Goal: Communication & Community: Answer question/provide support

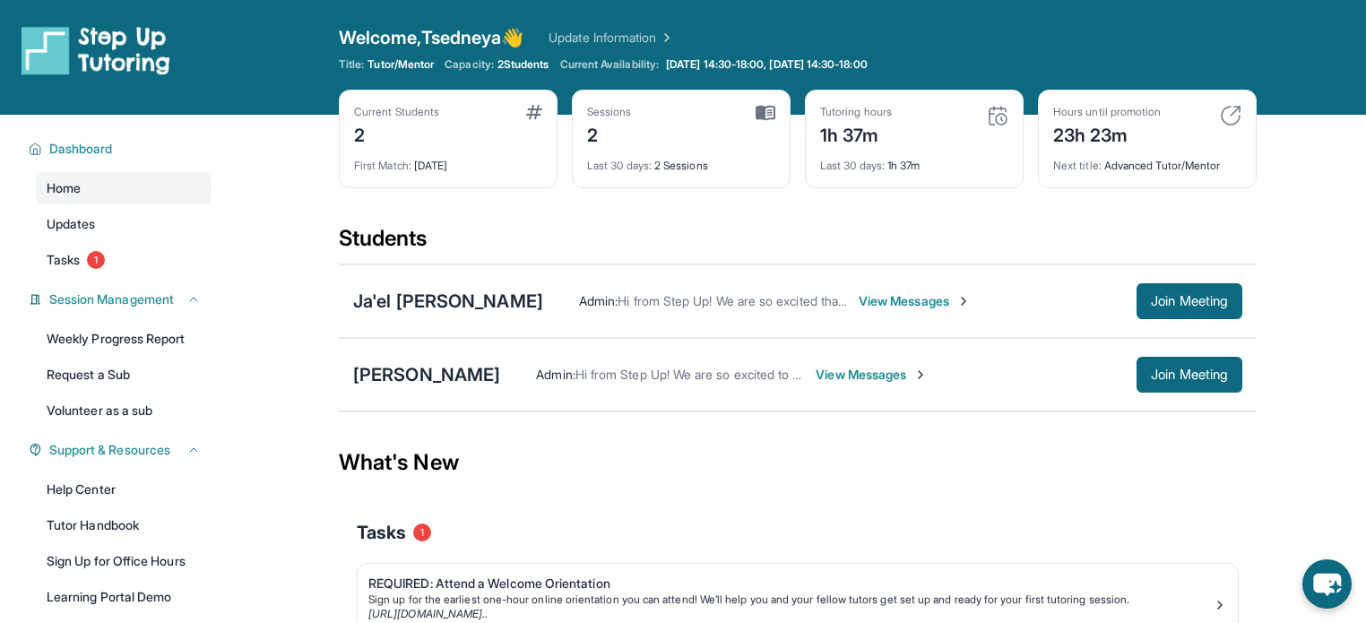
click at [871, 376] on span "View Messages" at bounding box center [872, 375] width 112 height 18
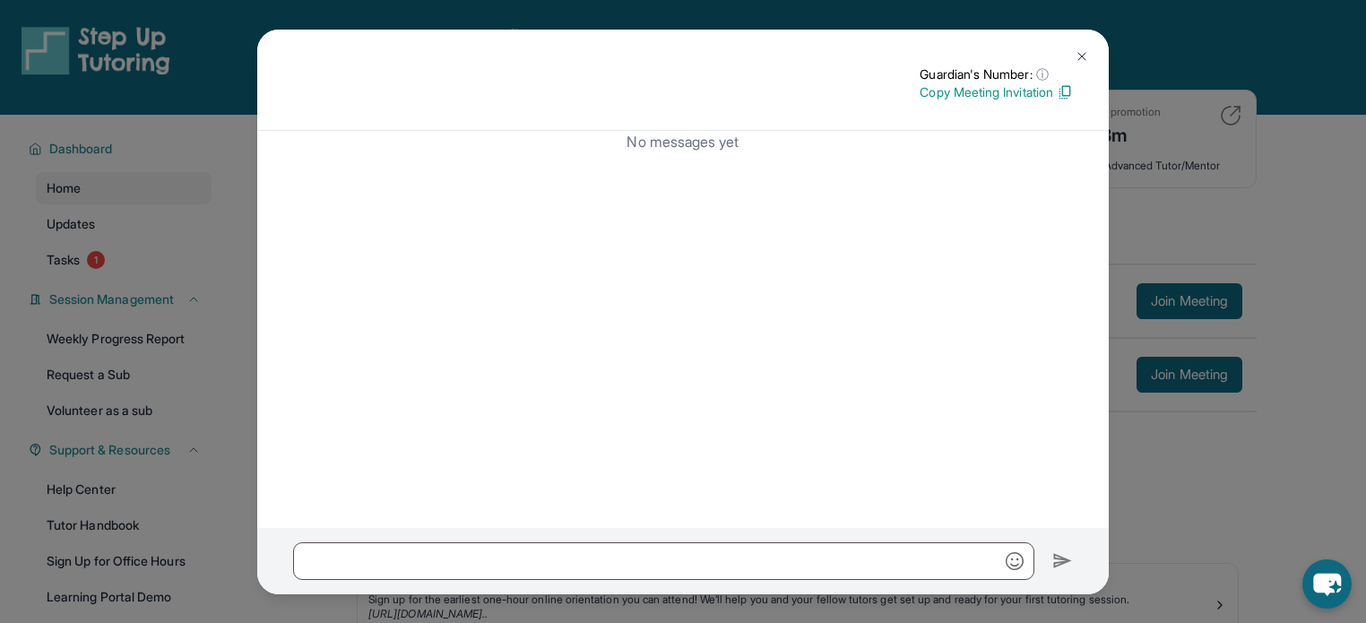
click at [1091, 62] on button at bounding box center [1082, 57] width 36 height 36
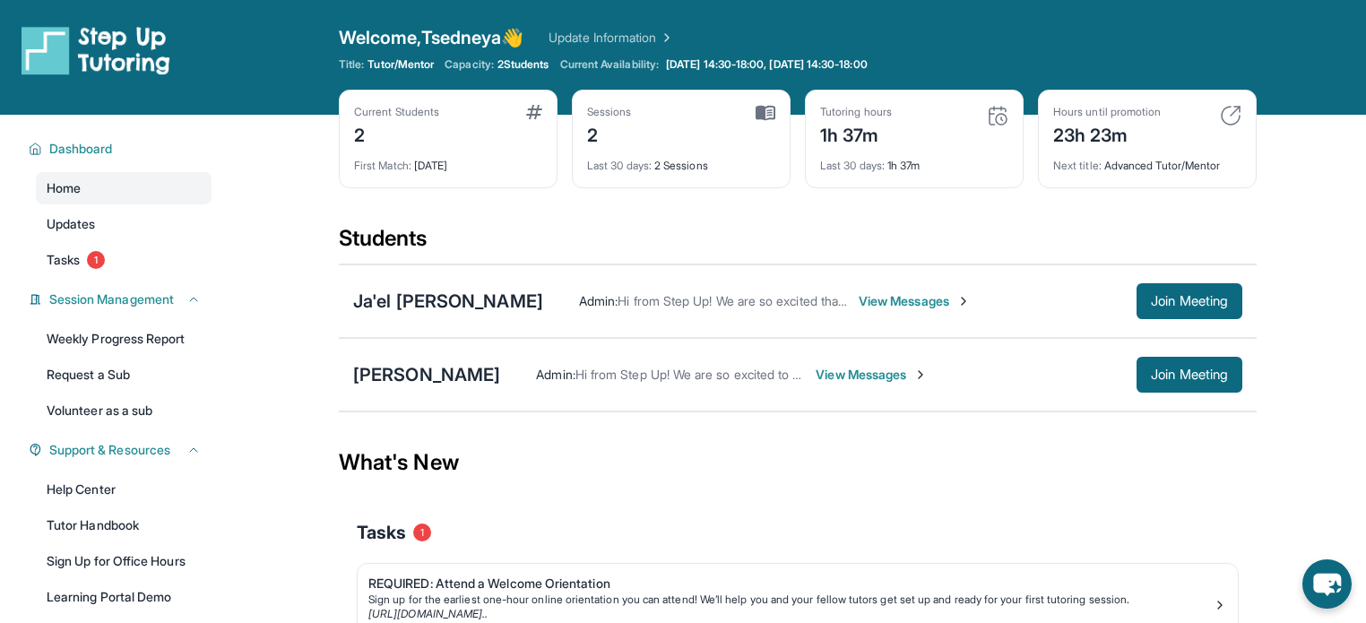
click at [859, 297] on span "View Messages" at bounding box center [915, 301] width 112 height 18
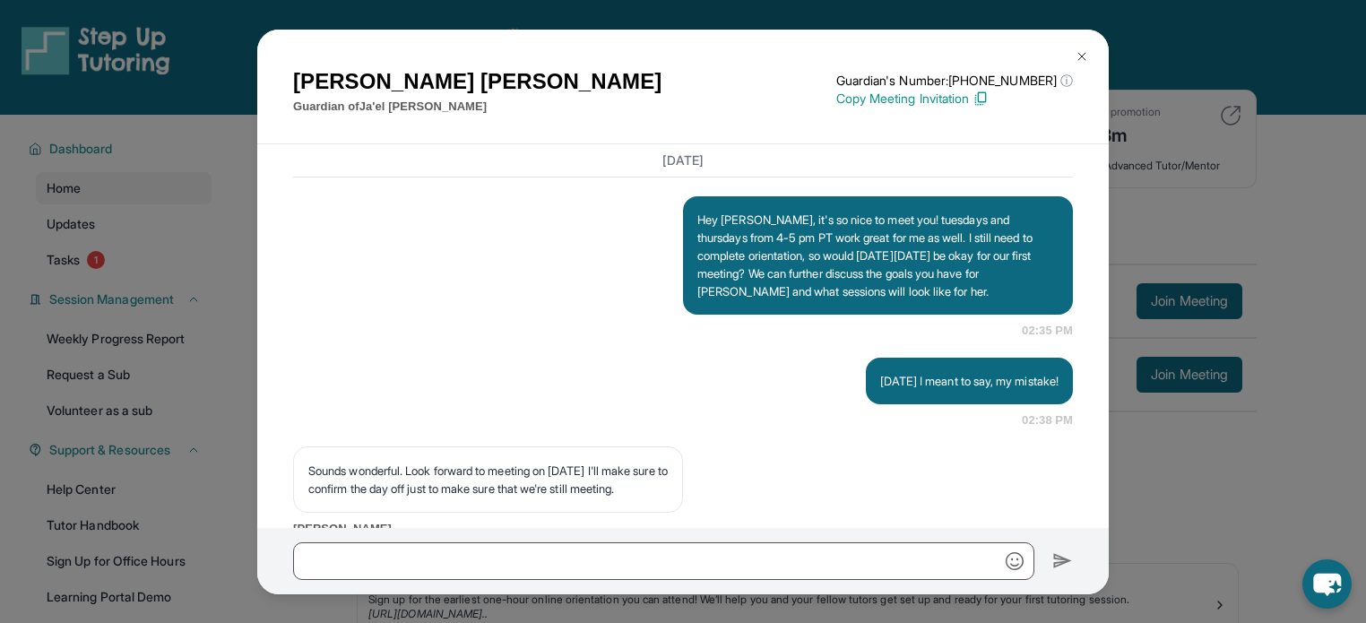
scroll to position [1473, 0]
drag, startPoint x: 692, startPoint y: 286, endPoint x: 1033, endPoint y: 377, distance: 352.5
click at [1033, 315] on div "Hey [PERSON_NAME], it's so nice to meet you! tuesdays and thursdays from 4-5 pm…" at bounding box center [878, 255] width 390 height 118
copy p "Hey [PERSON_NAME], it's so nice to meet you! tuesdays and thursdays from 4-5 pm…"
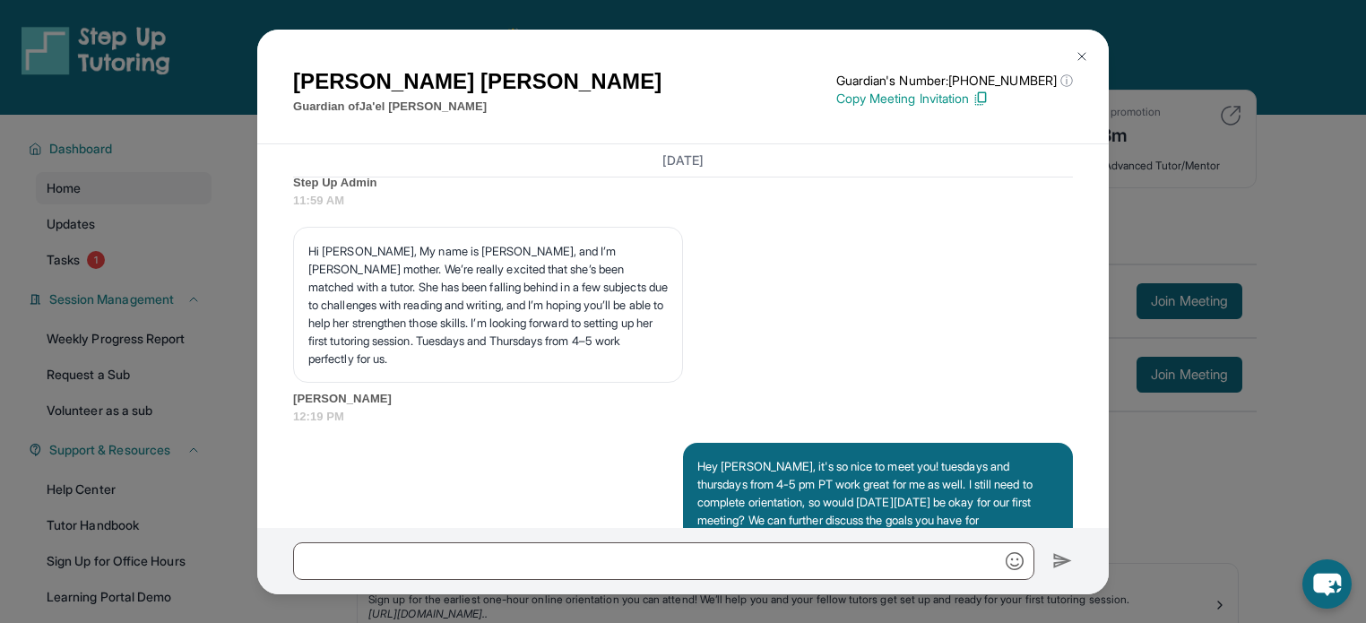
scroll to position [1227, 0]
click at [1084, 51] on img at bounding box center [1082, 56] width 14 height 14
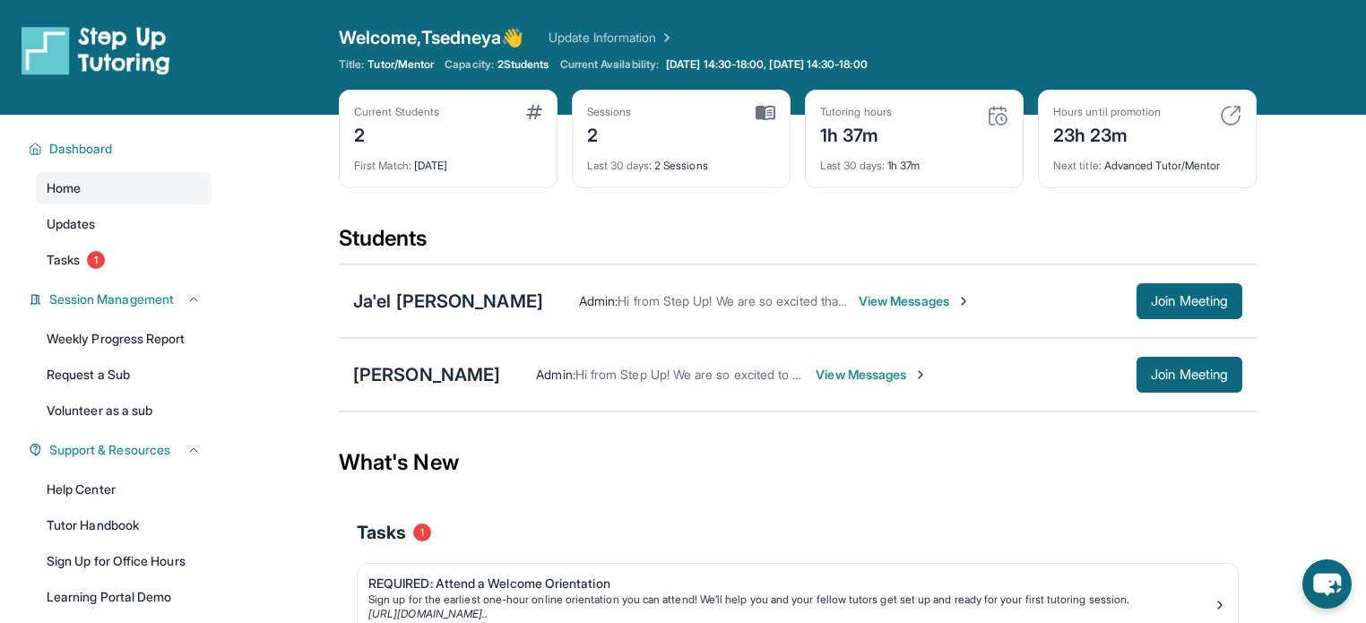
click at [886, 376] on span "View Messages" at bounding box center [872, 375] width 112 height 18
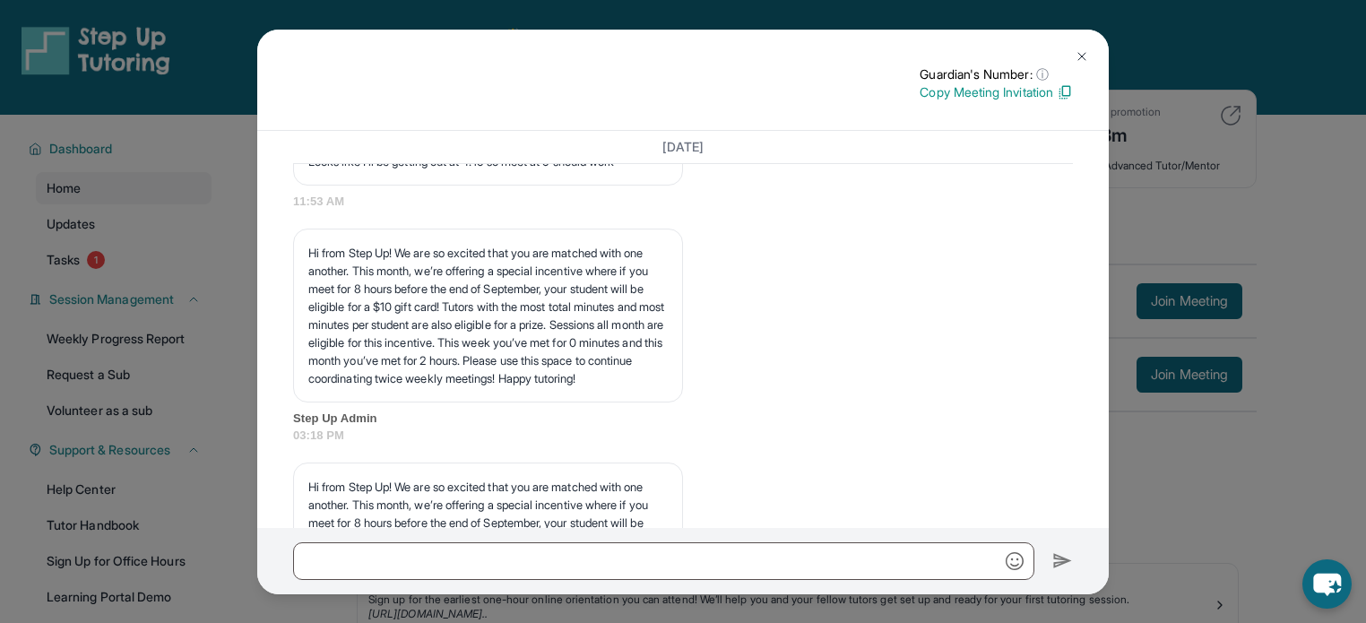
scroll to position [5918, 0]
click at [1221, 213] on div "Guardian's Number: ⓘ This isn't the guardian's real number — it's a private for…" at bounding box center [683, 311] width 1366 height 623
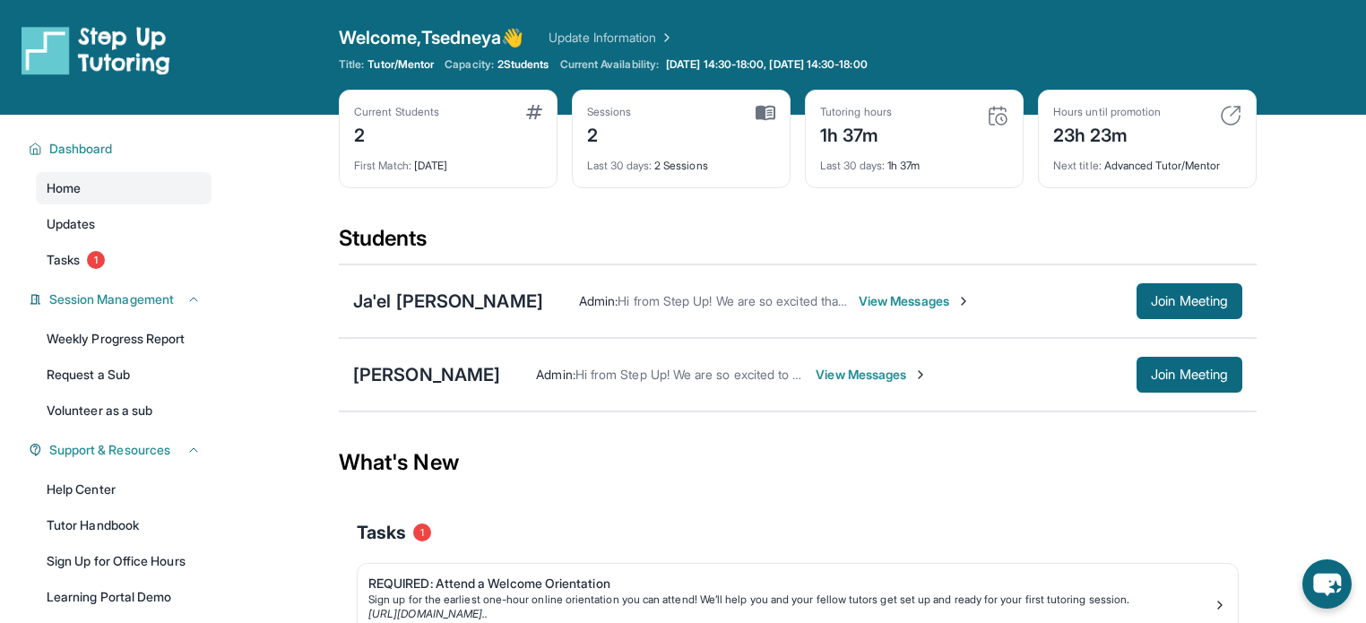
click at [875, 380] on span "View Messages" at bounding box center [872, 375] width 112 height 18
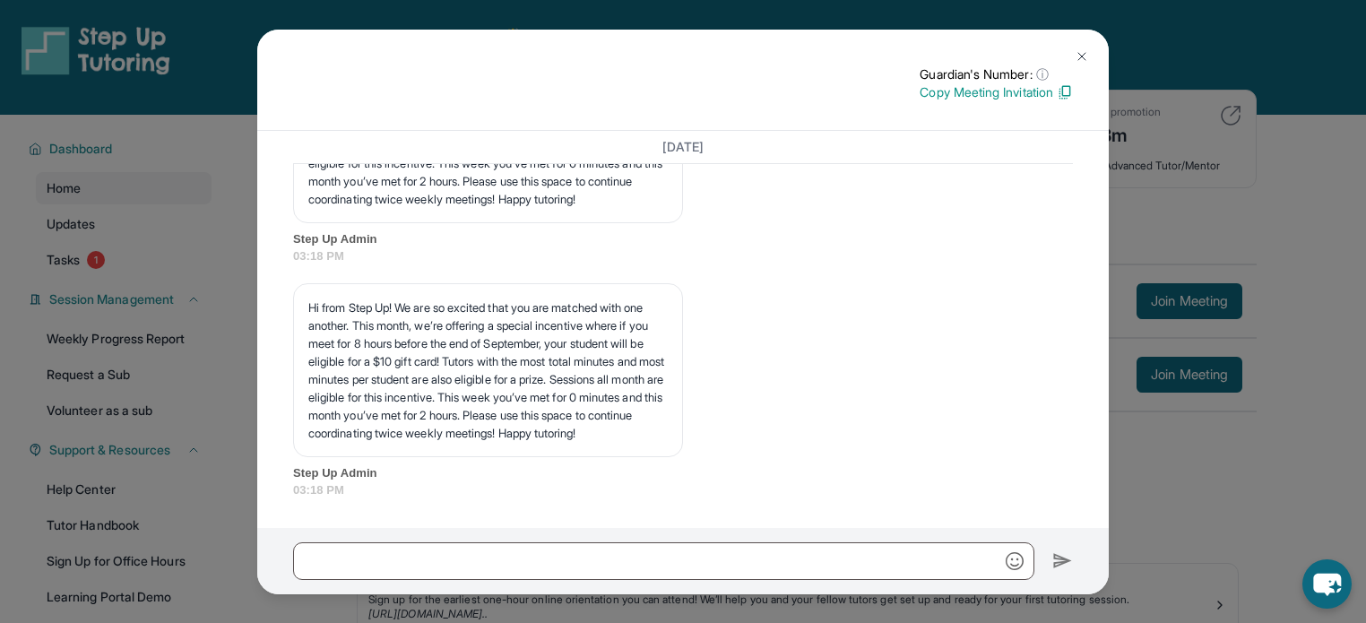
scroll to position [6440, 0]
click at [1249, 227] on div "Guardian's Number: ⓘ This isn't the guardian's real number — it's a private for…" at bounding box center [683, 311] width 1366 height 623
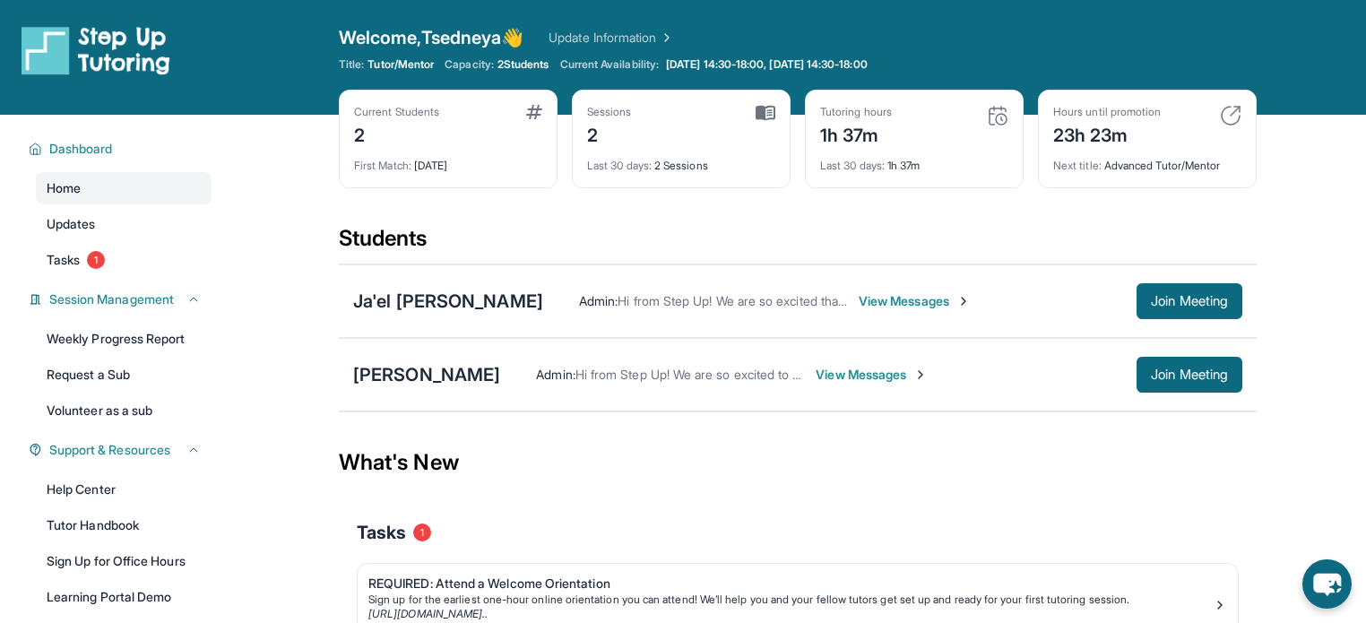
click at [874, 377] on span "View Messages" at bounding box center [872, 375] width 112 height 18
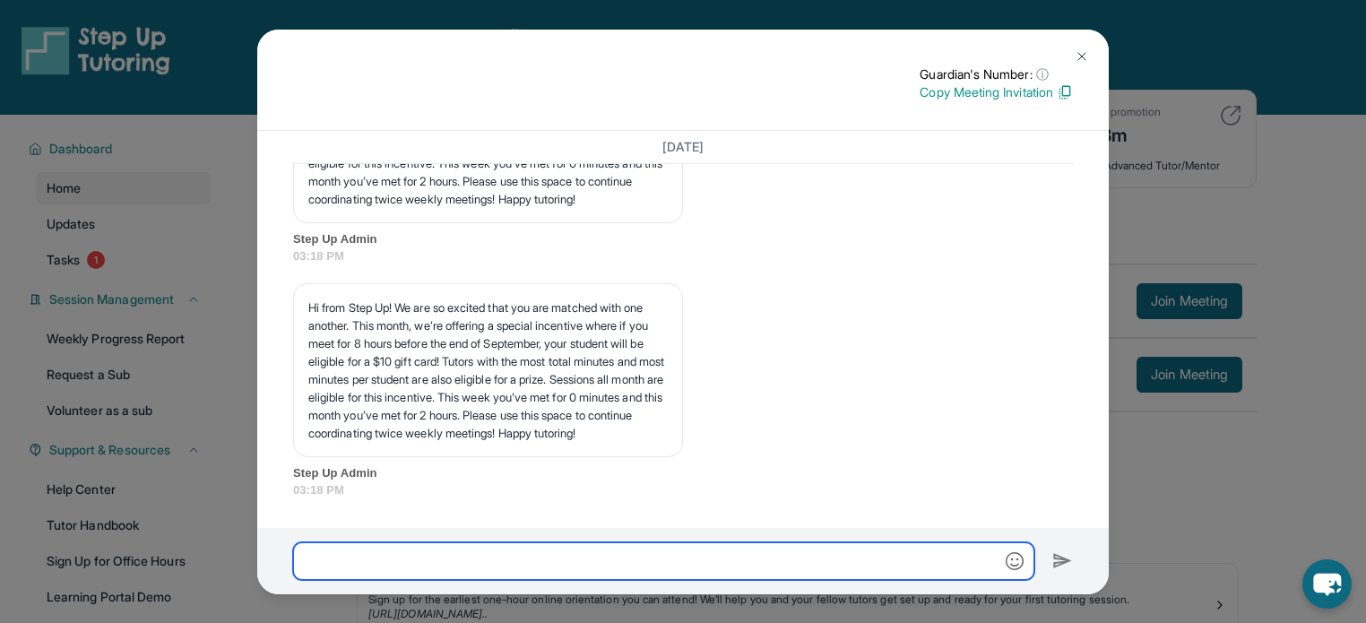
click at [618, 567] on input "text" at bounding box center [663, 561] width 741 height 38
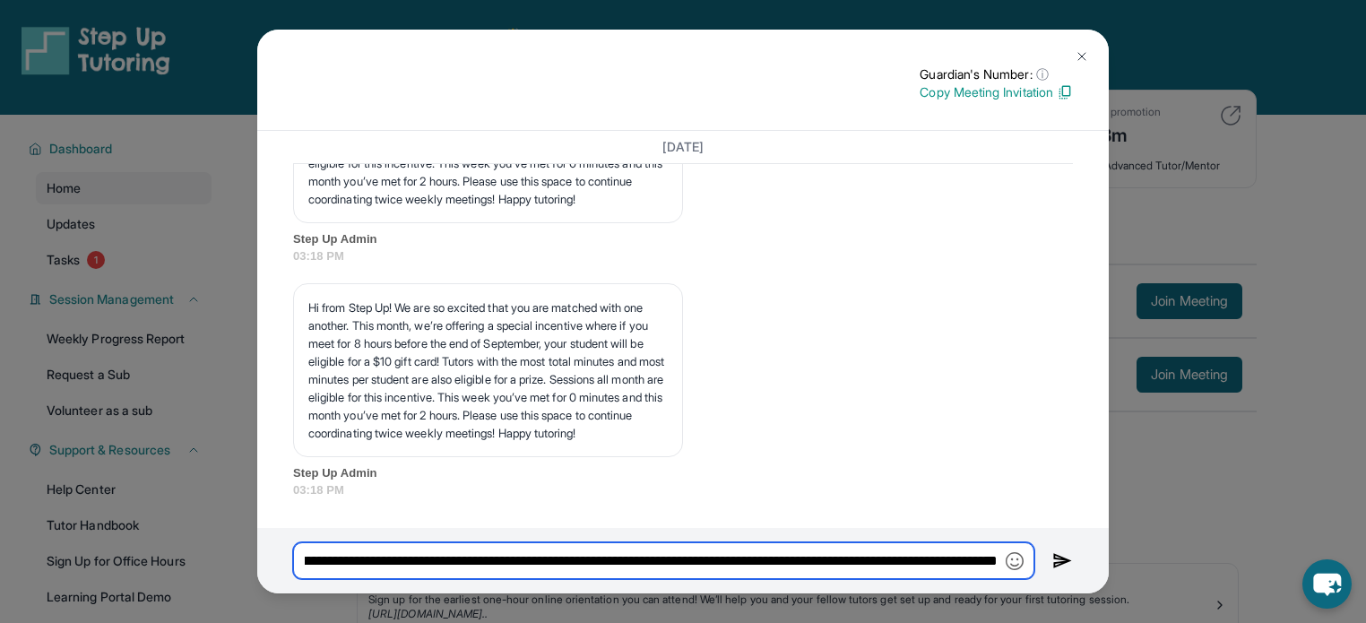
scroll to position [0, 349]
click at [821, 566] on input "**********" at bounding box center [663, 561] width 741 height 38
type input "**********"
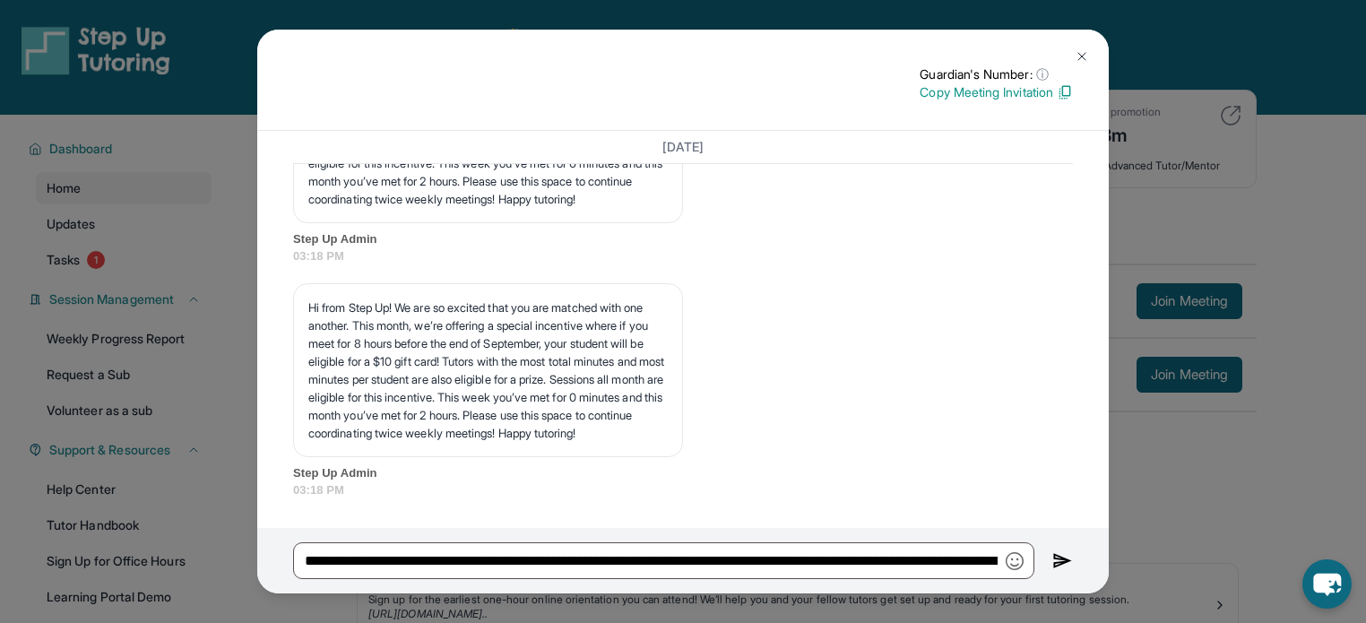
click at [1065, 562] on img at bounding box center [1063, 562] width 21 height 22
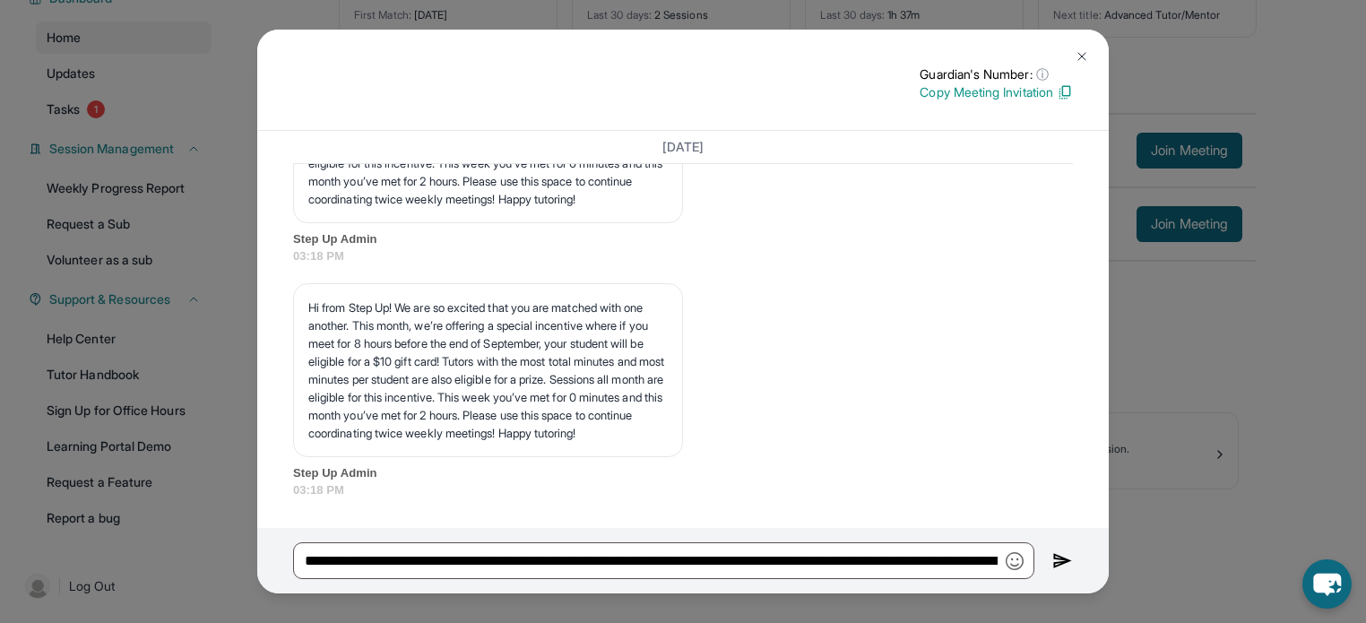
click at [1065, 559] on img at bounding box center [1063, 562] width 21 height 22
click at [673, 569] on input "**********" at bounding box center [663, 561] width 741 height 38
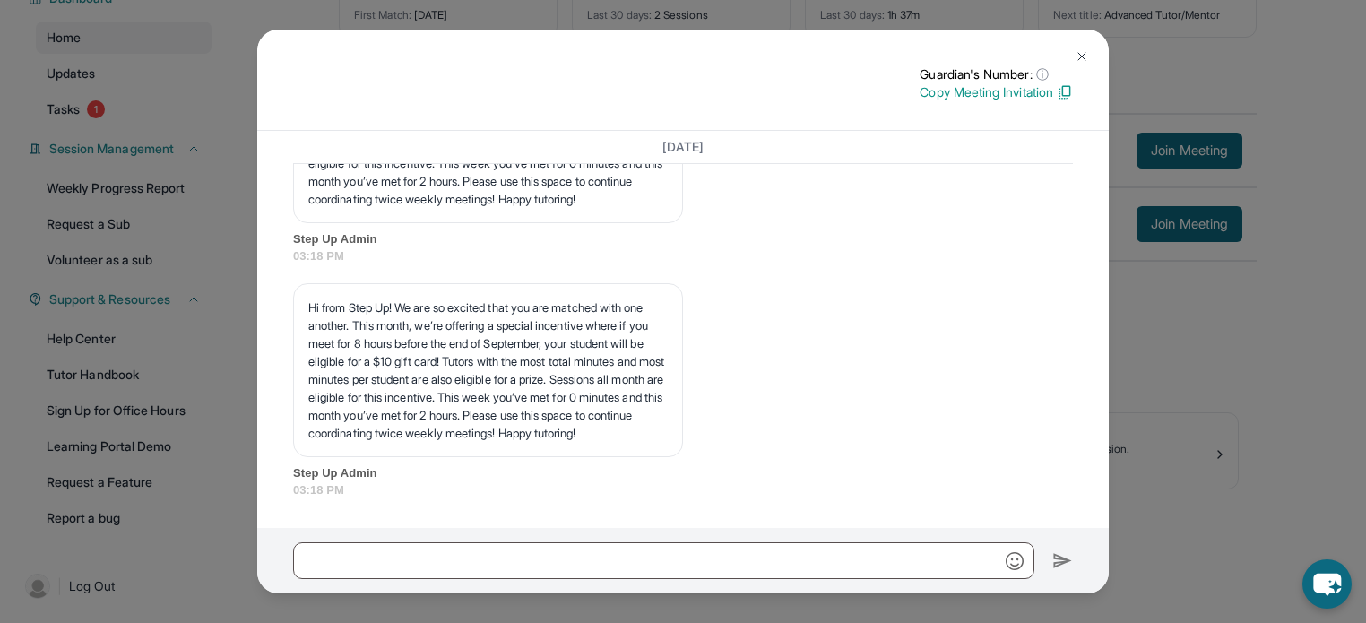
click at [1084, 53] on img at bounding box center [1082, 56] width 14 height 14
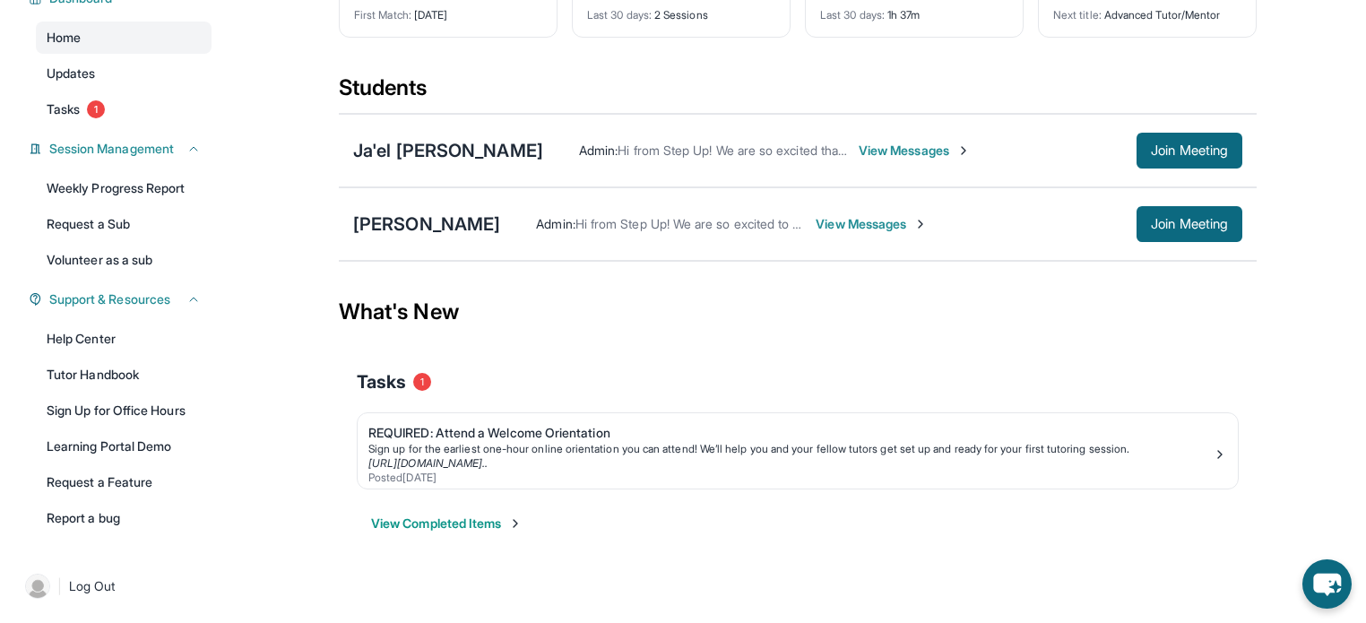
click at [859, 147] on span "View Messages" at bounding box center [915, 151] width 112 height 18
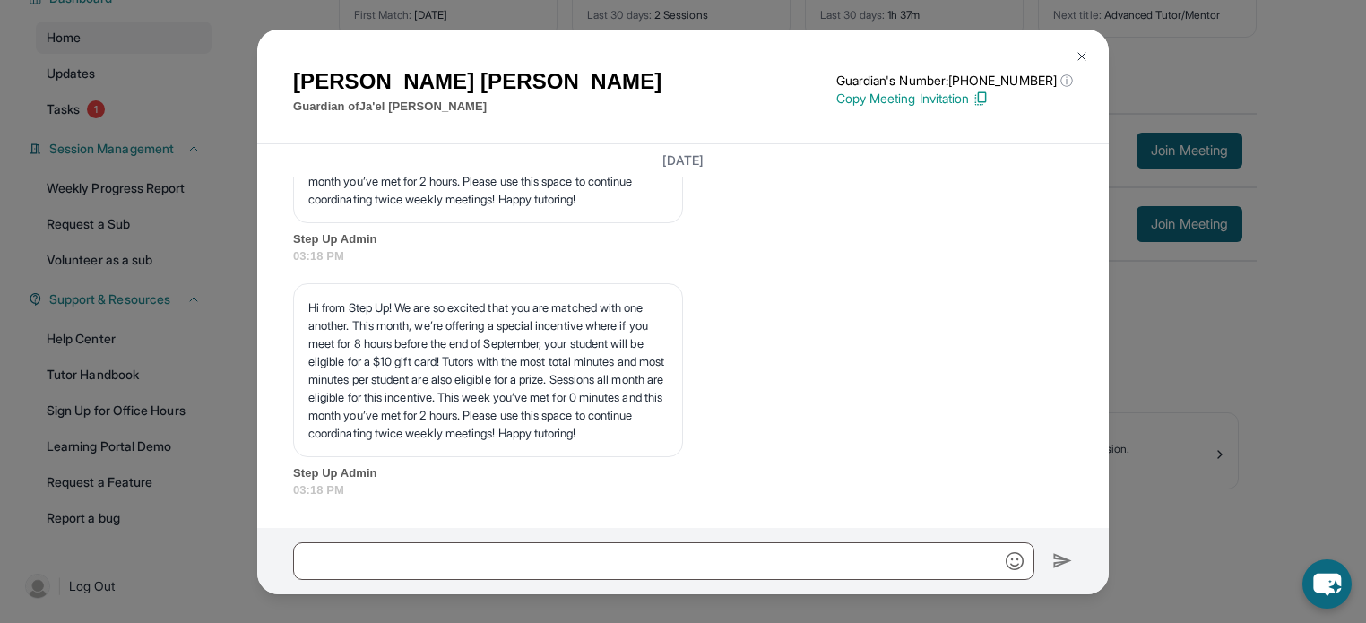
scroll to position [6645, 0]
click at [494, 569] on input "text" at bounding box center [663, 561] width 741 height 38
paste input "**********"
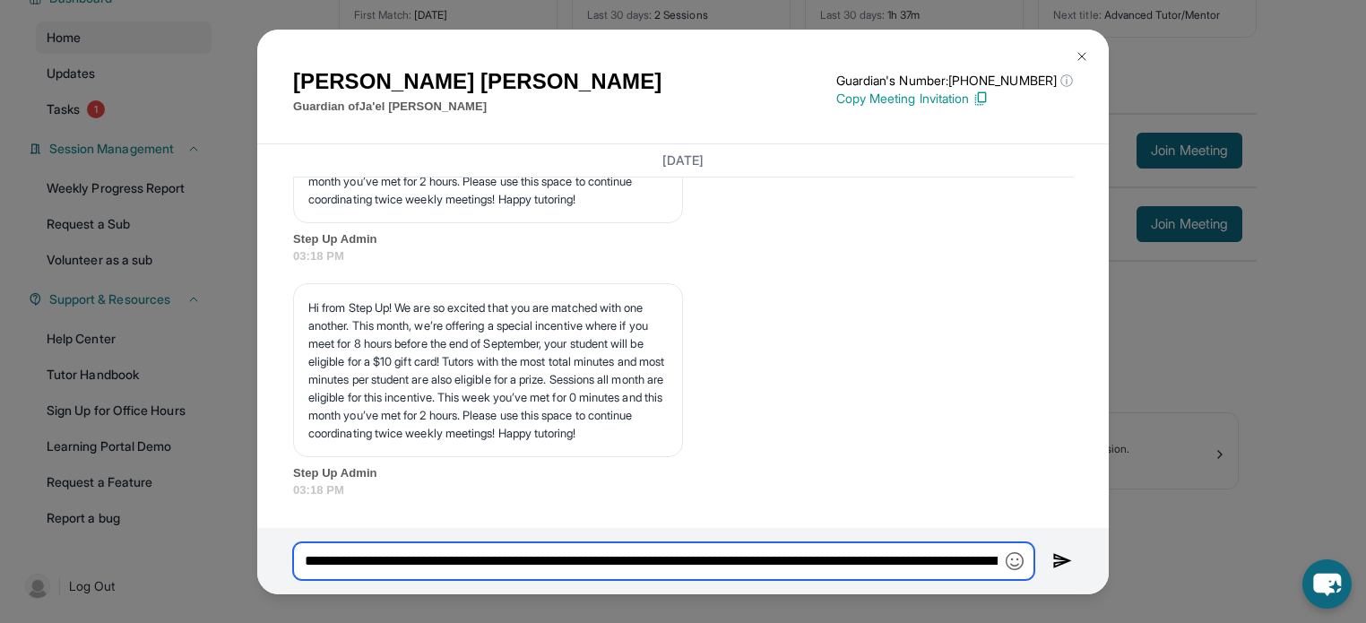
scroll to position [0, 417]
type input "**********"
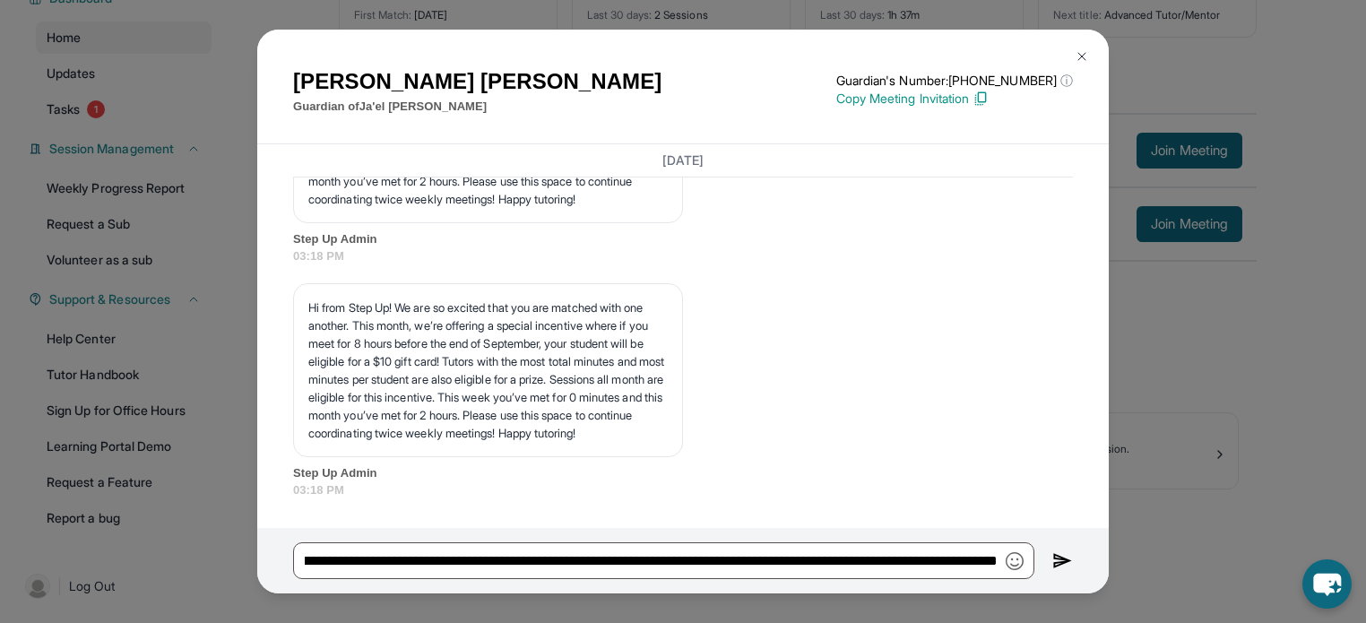
scroll to position [0, 0]
click at [1053, 556] on img at bounding box center [1063, 562] width 21 height 22
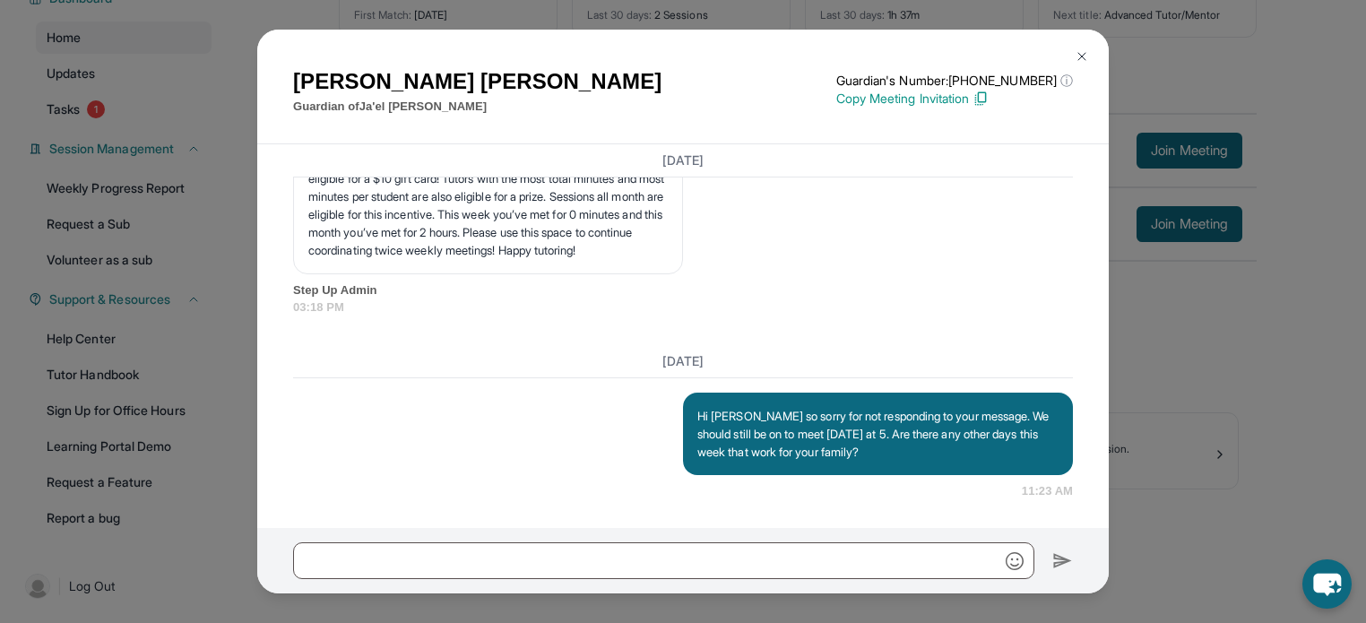
scroll to position [6828, 0]
click at [1084, 57] on img at bounding box center [1082, 56] width 14 height 14
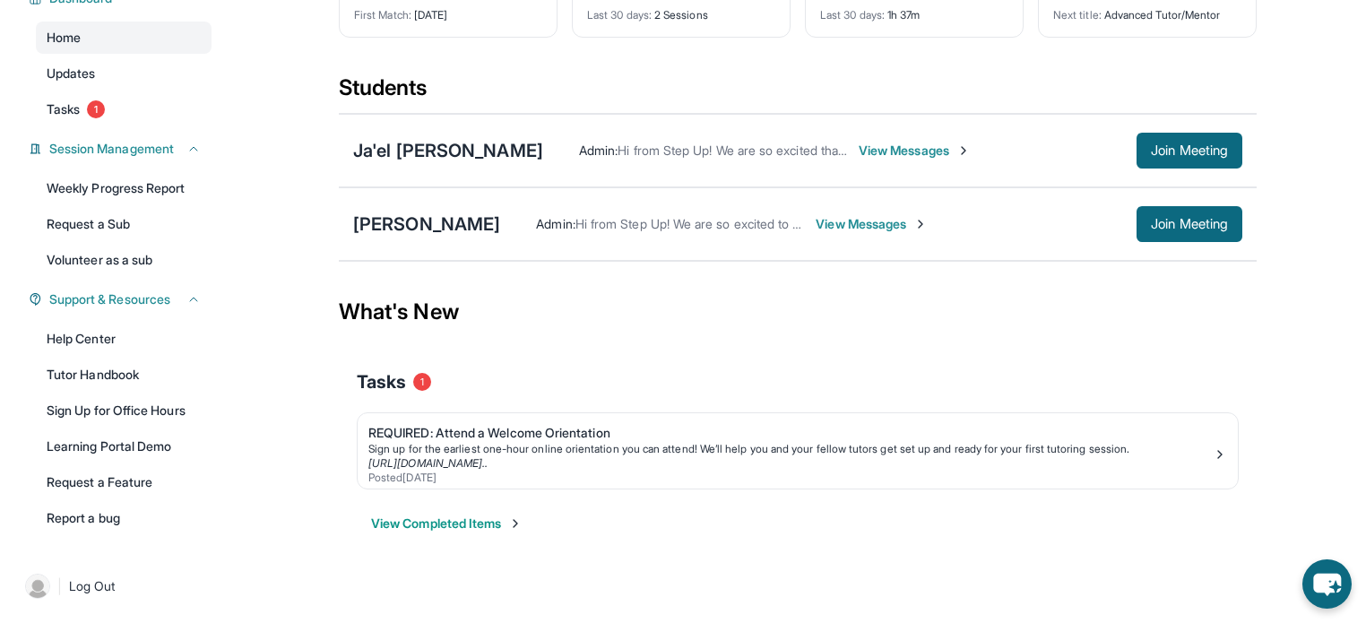
click at [910, 229] on span "View Messages" at bounding box center [872, 224] width 112 height 18
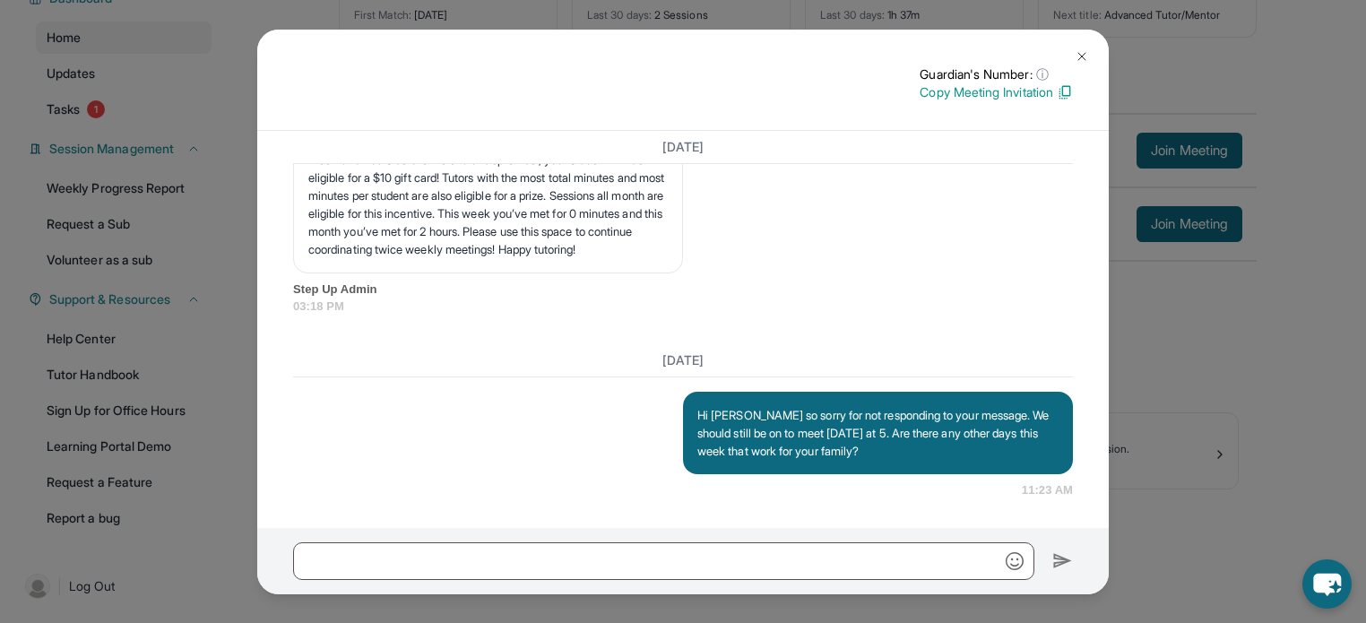
scroll to position [6623, 0]
click at [1079, 47] on button at bounding box center [1082, 57] width 36 height 36
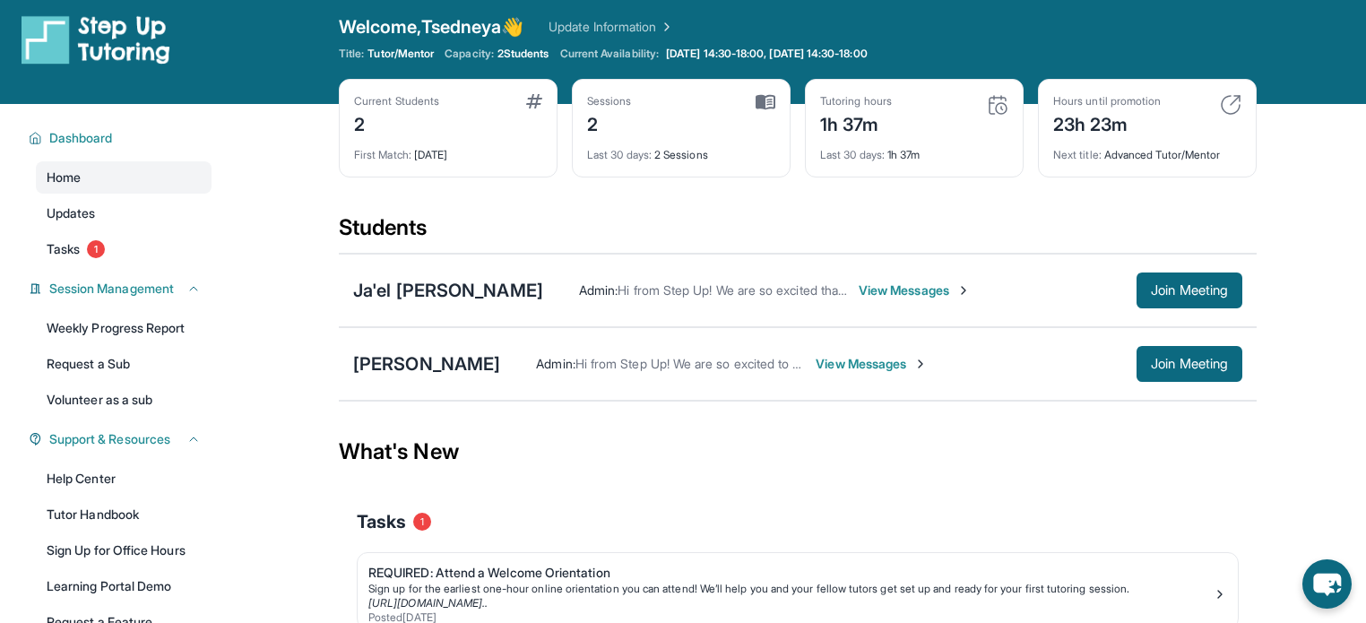
scroll to position [0, 0]
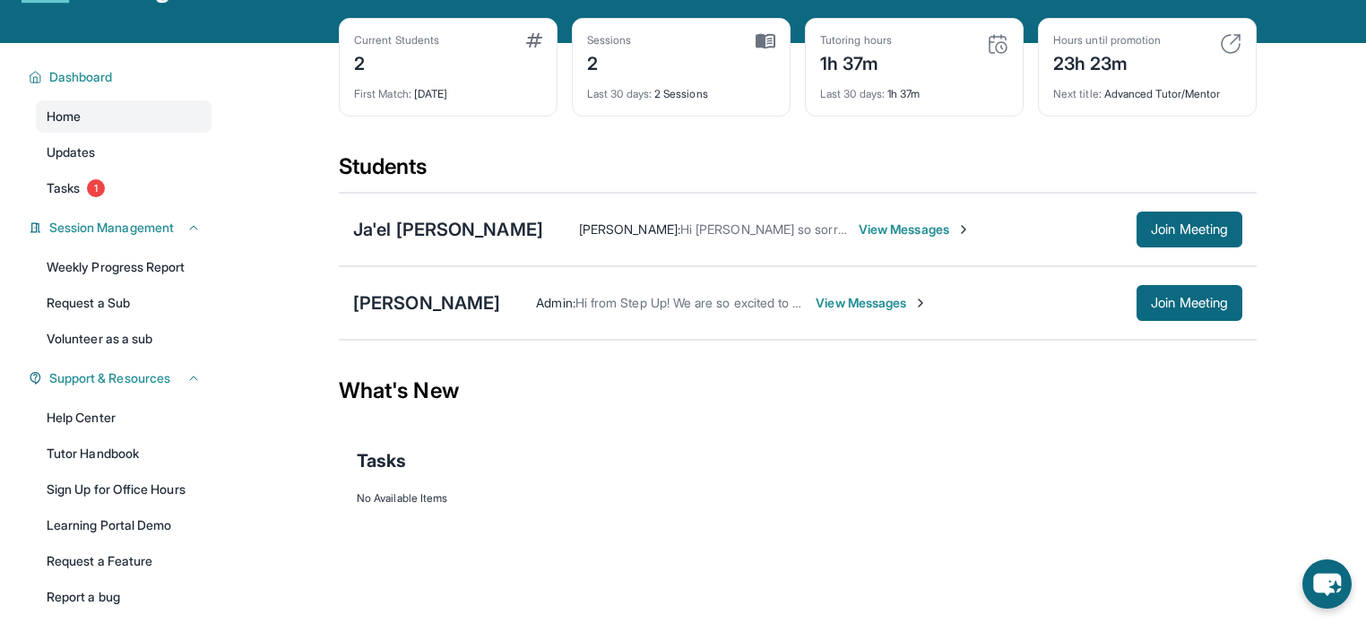
scroll to position [74, 0]
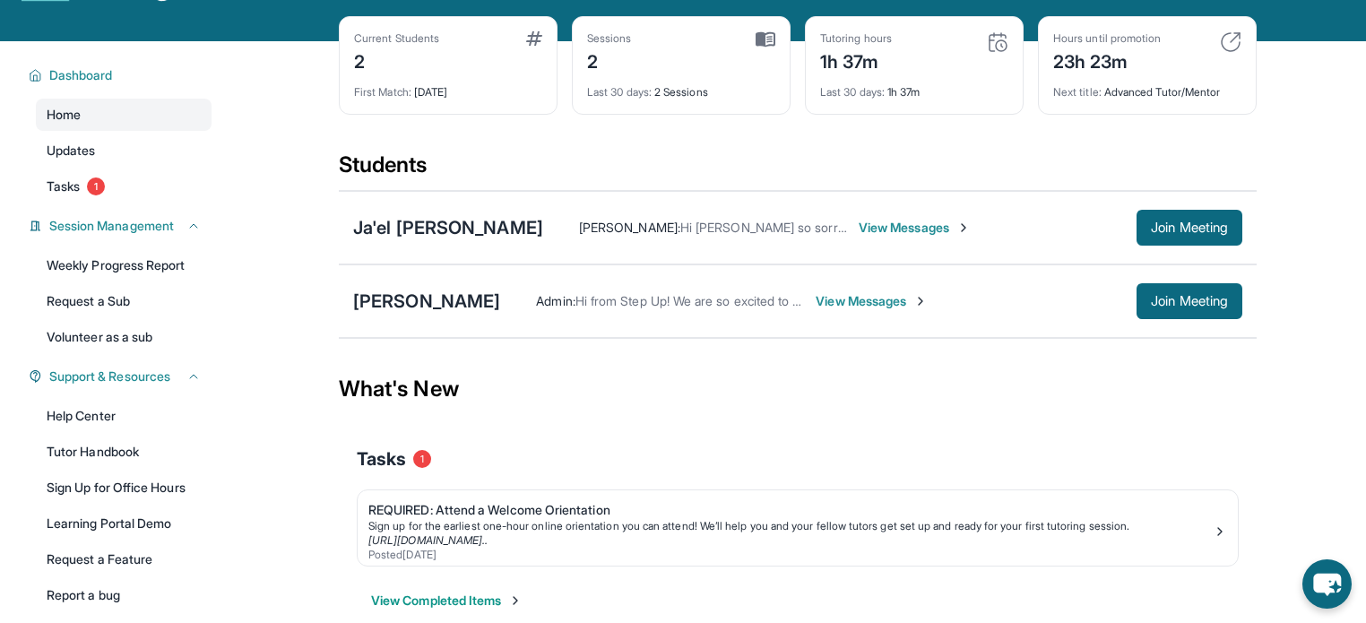
click at [903, 307] on span "View Messages" at bounding box center [872, 301] width 112 height 18
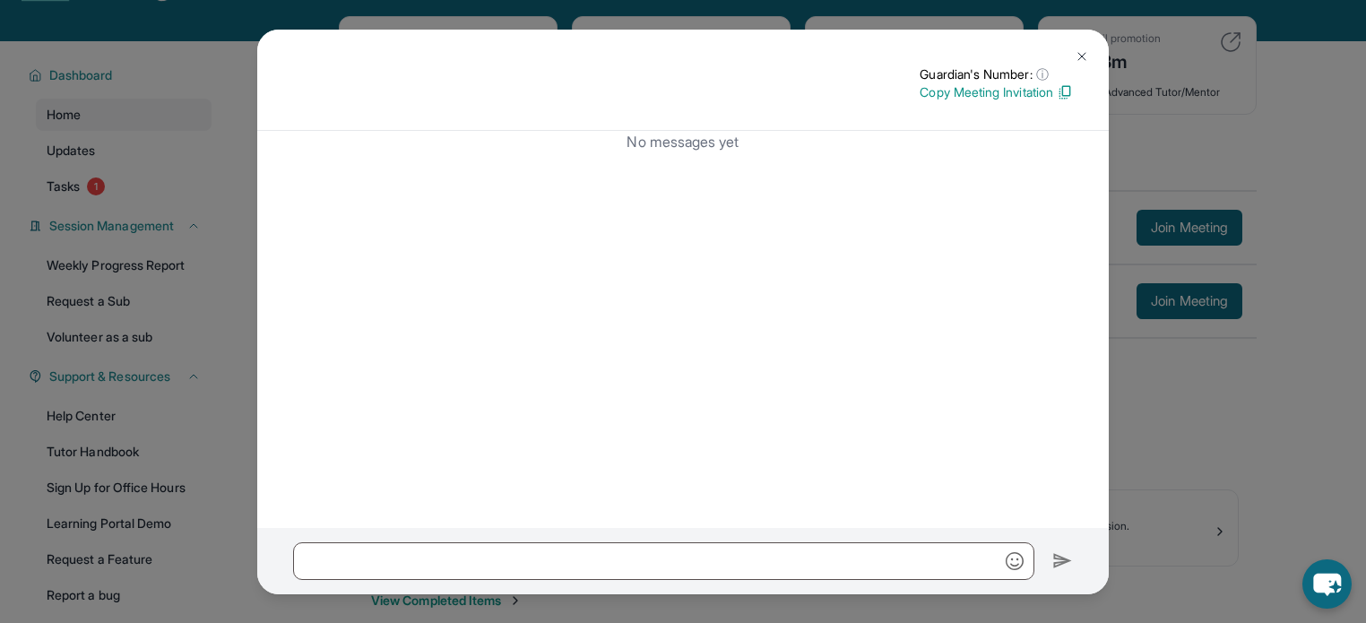
scroll to position [43, 0]
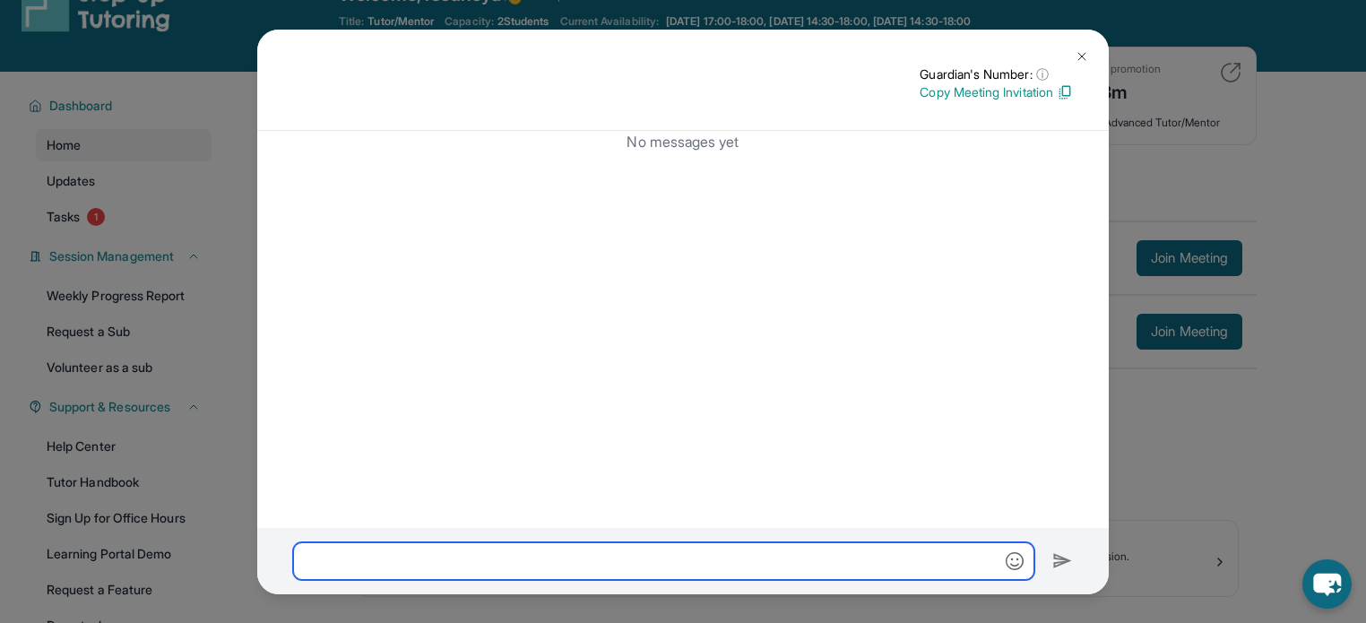
click at [655, 551] on input "text" at bounding box center [663, 561] width 741 height 38
click at [1083, 53] on img at bounding box center [1082, 56] width 14 height 14
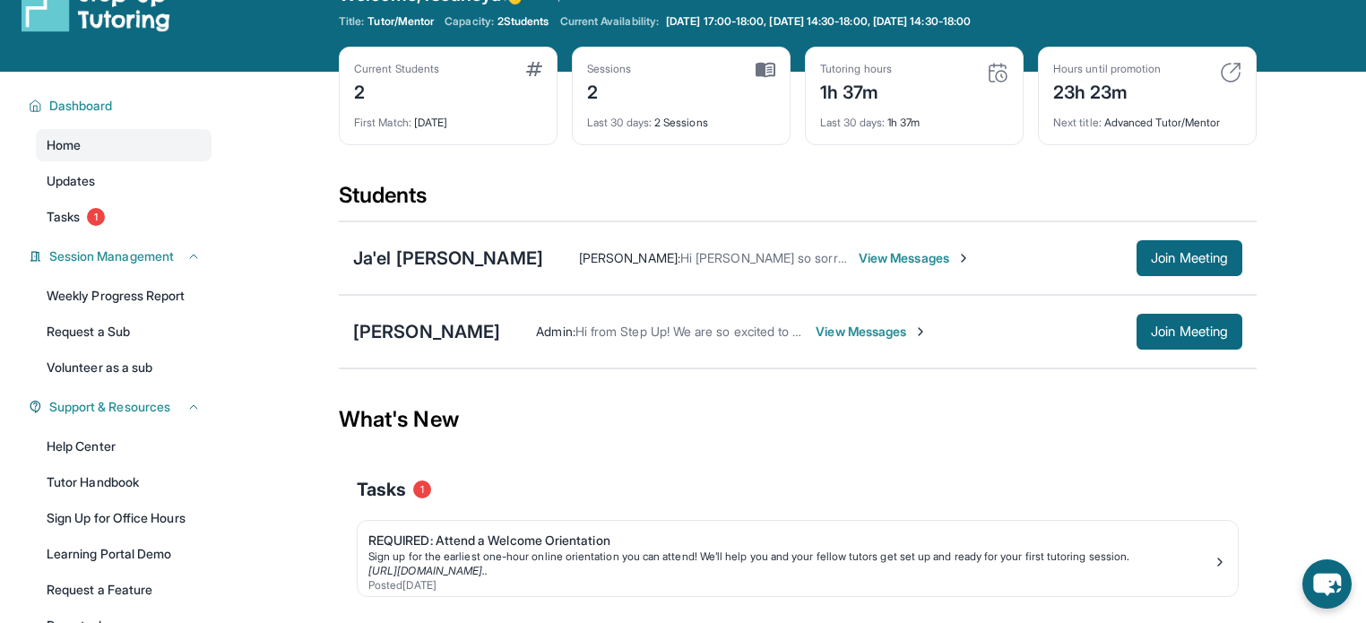
click at [859, 257] on span "View Messages" at bounding box center [915, 258] width 112 height 18
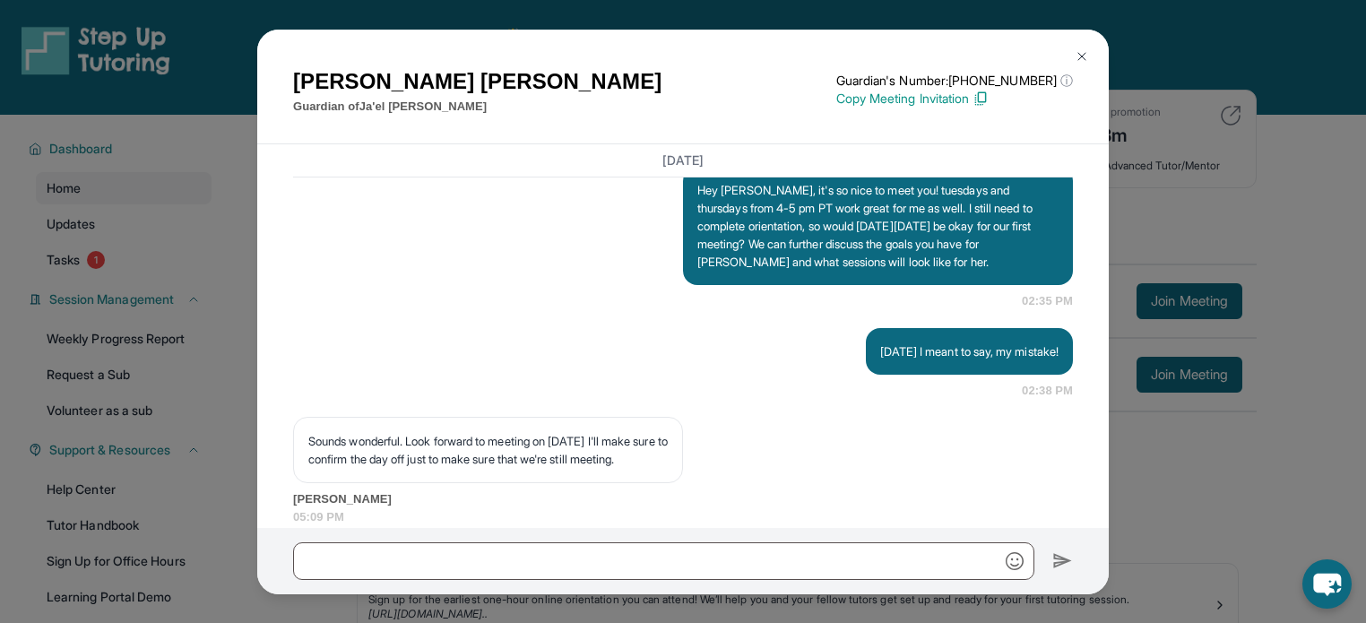
scroll to position [1505, 57]
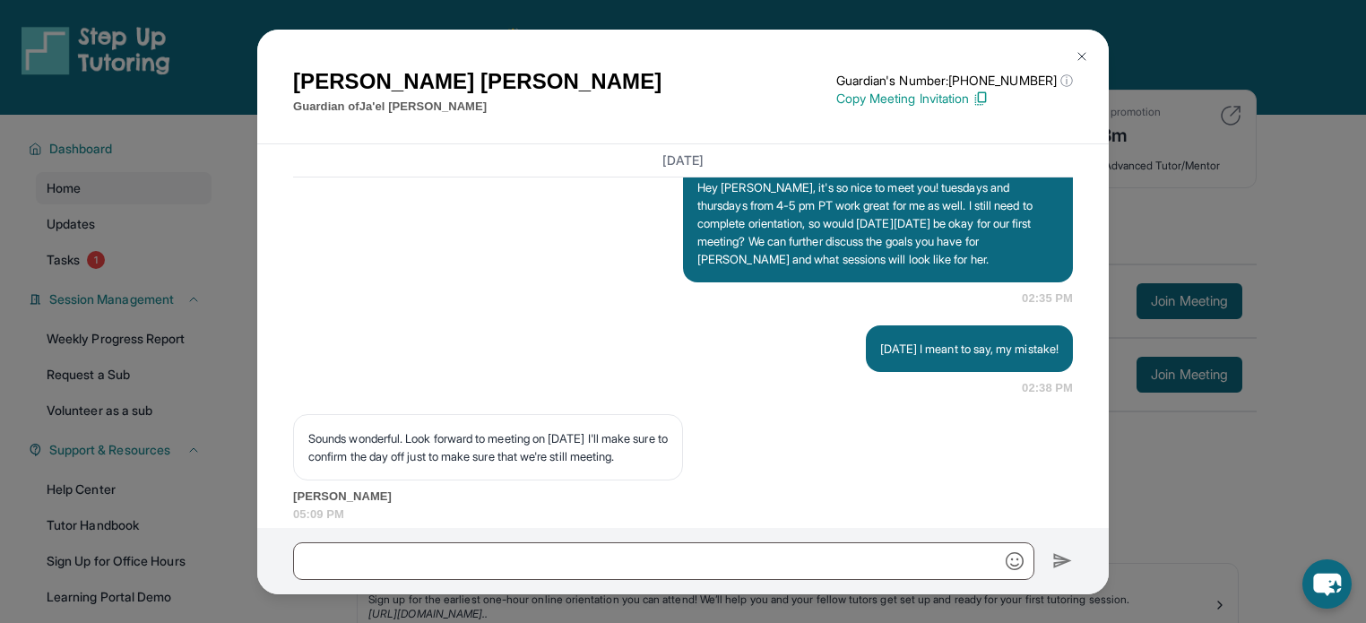
drag, startPoint x: 635, startPoint y: 257, endPoint x: 965, endPoint y: 328, distance: 337.5
click at [965, 268] on p "Hey [PERSON_NAME], it's so nice to meet you! tuesdays and thursdays from 4-5 pm…" at bounding box center [878, 223] width 361 height 90
copy p "Hey [PERSON_NAME], it's so nice to meet you! tuesdays and thursdays from 4-5 pm…"
click at [1227, 241] on div "Stephanie Robles Guardian of Ja'el Robles Guardian's Number: +16892073817 ⓘ Thi…" at bounding box center [683, 311] width 1366 height 623
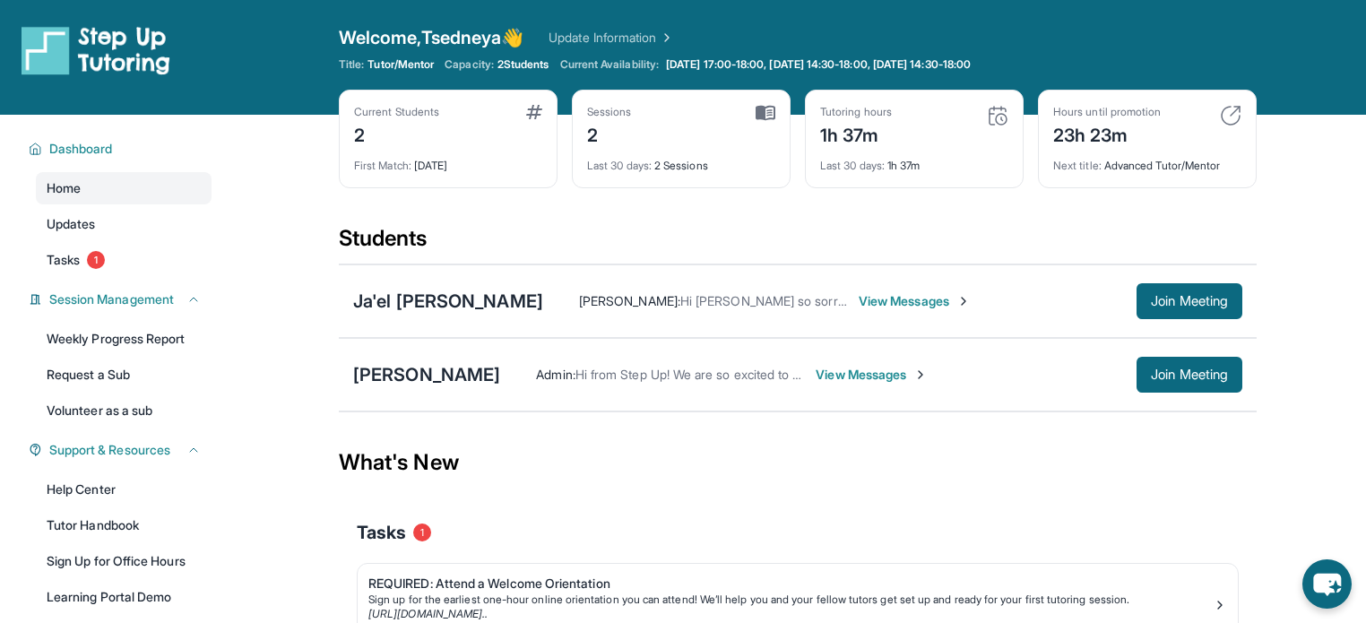
click at [870, 371] on span "View Messages" at bounding box center [872, 375] width 112 height 18
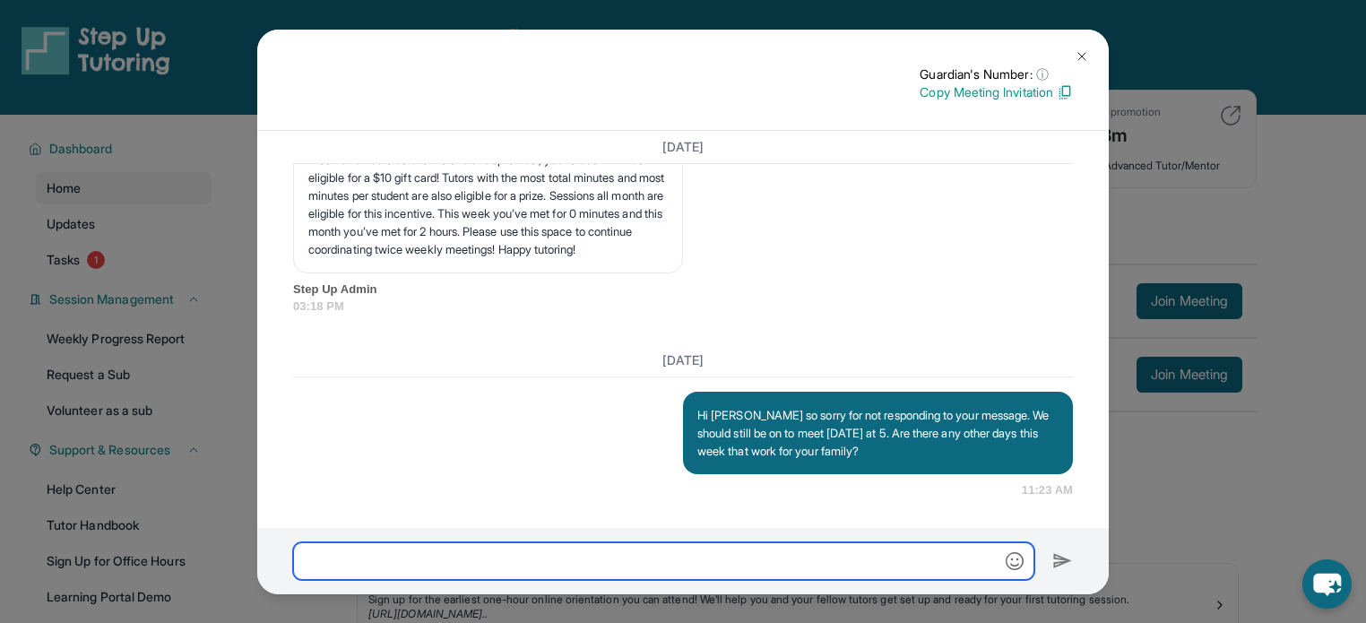
scroll to position [6623, 0]
click at [507, 559] on input "text" at bounding box center [663, 561] width 741 height 38
paste input "**********"
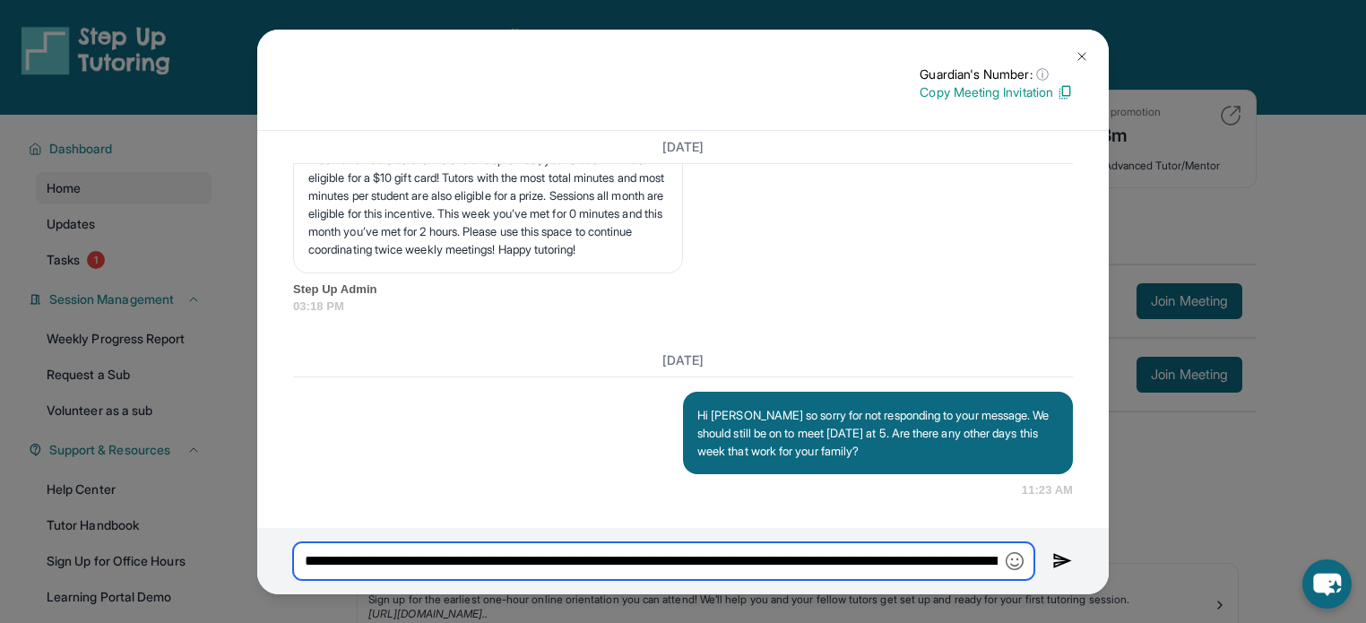
scroll to position [0, 1345]
click at [735, 560] on input "**********" at bounding box center [663, 561] width 741 height 38
type input "**********"
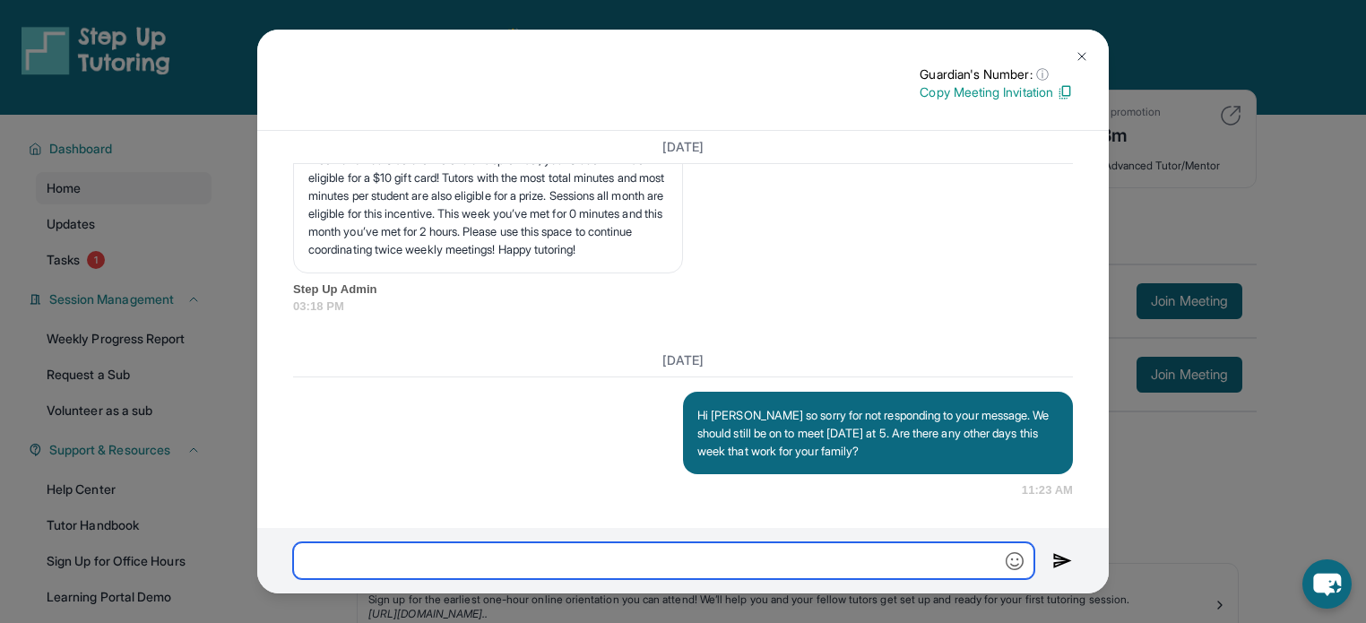
scroll to position [0, 0]
click at [1079, 54] on img at bounding box center [1082, 56] width 14 height 14
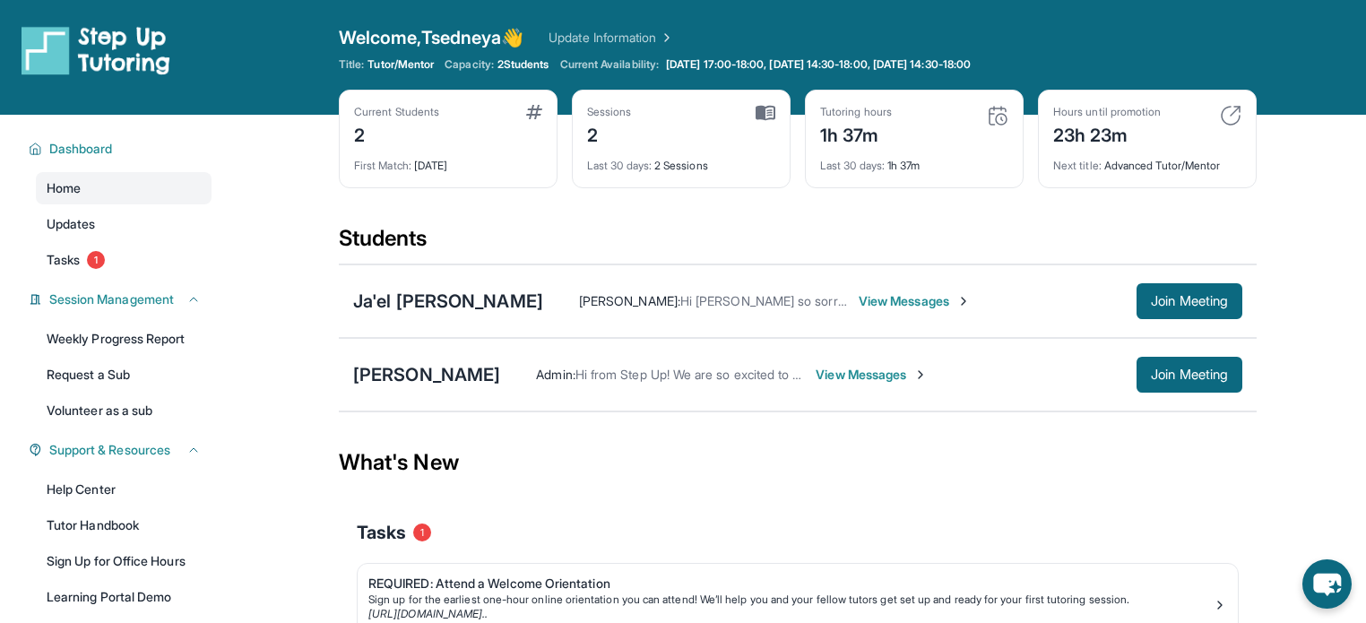
click at [884, 369] on span "View Messages" at bounding box center [872, 375] width 112 height 18
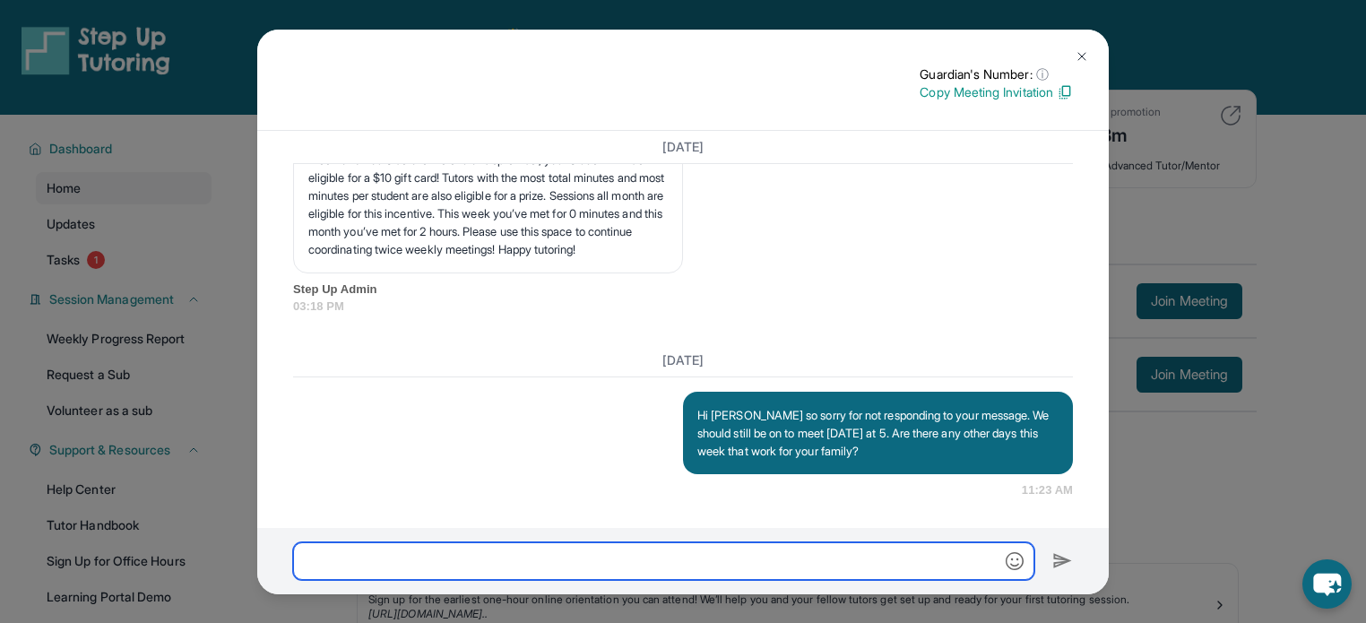
click at [369, 560] on input "text" at bounding box center [663, 561] width 741 height 38
paste input "**********"
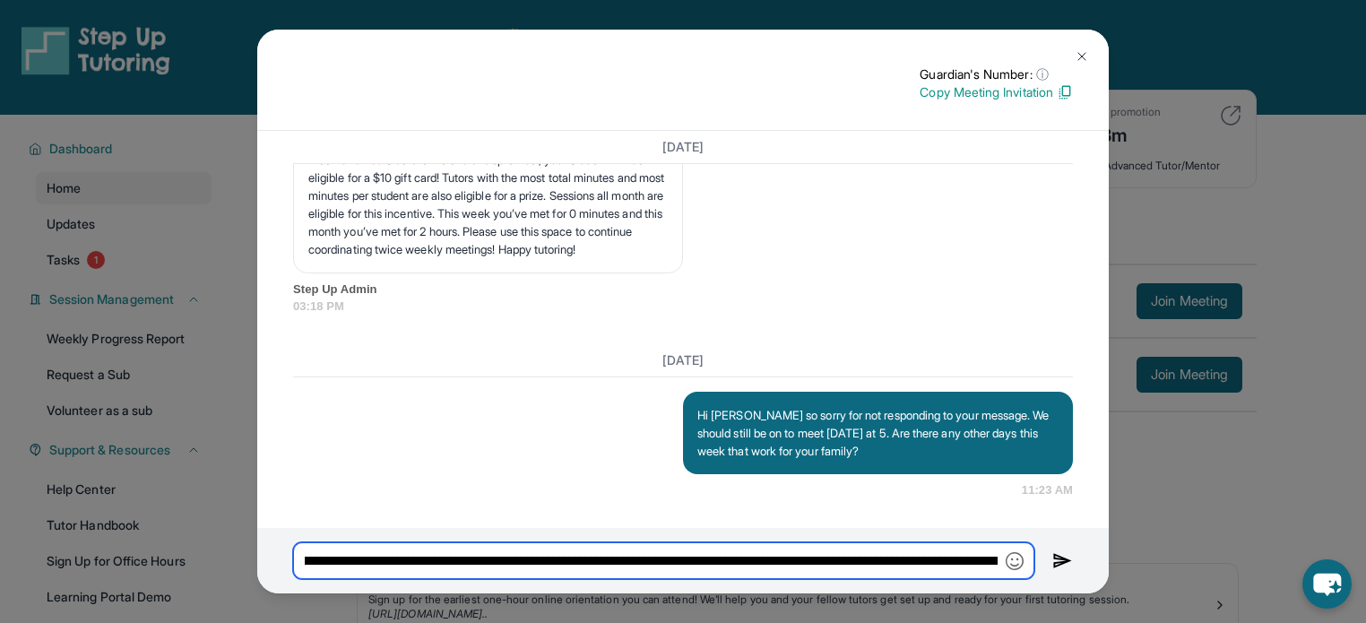
scroll to position [0, 0]
click at [402, 559] on input "**********" at bounding box center [663, 561] width 741 height 38
type input "**********"
click at [402, 559] on input "**********" at bounding box center [663, 561] width 741 height 38
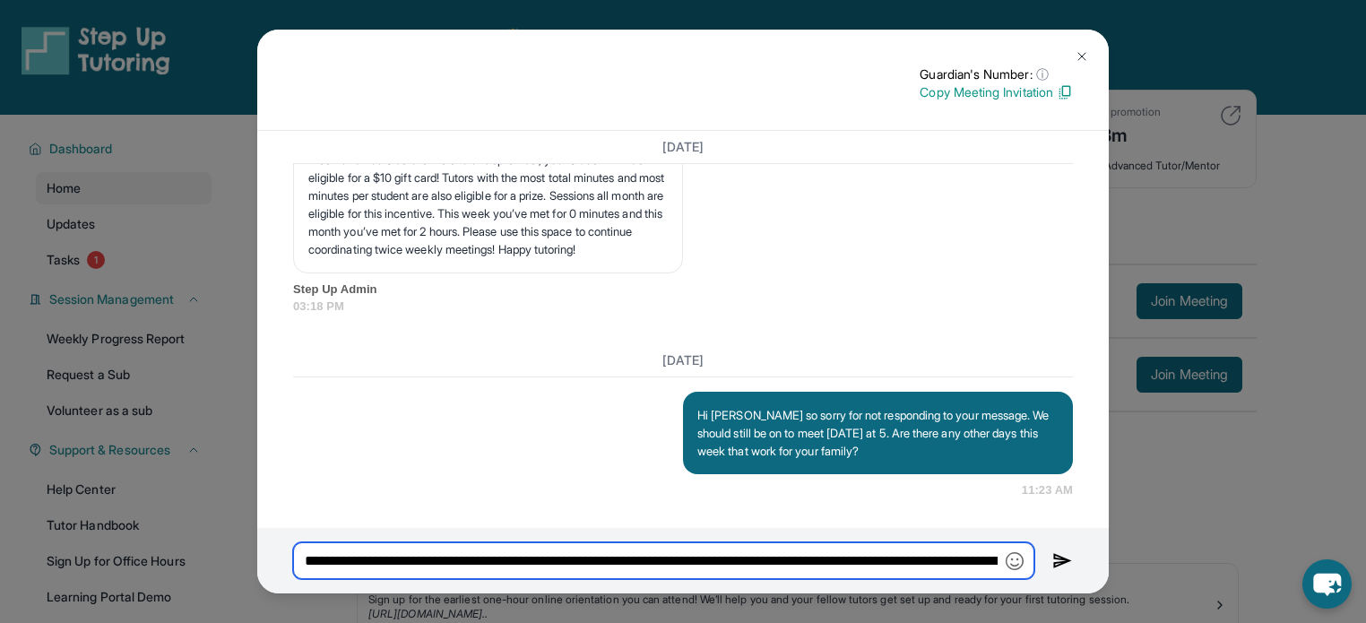
click at [402, 559] on input "**********" at bounding box center [663, 561] width 741 height 38
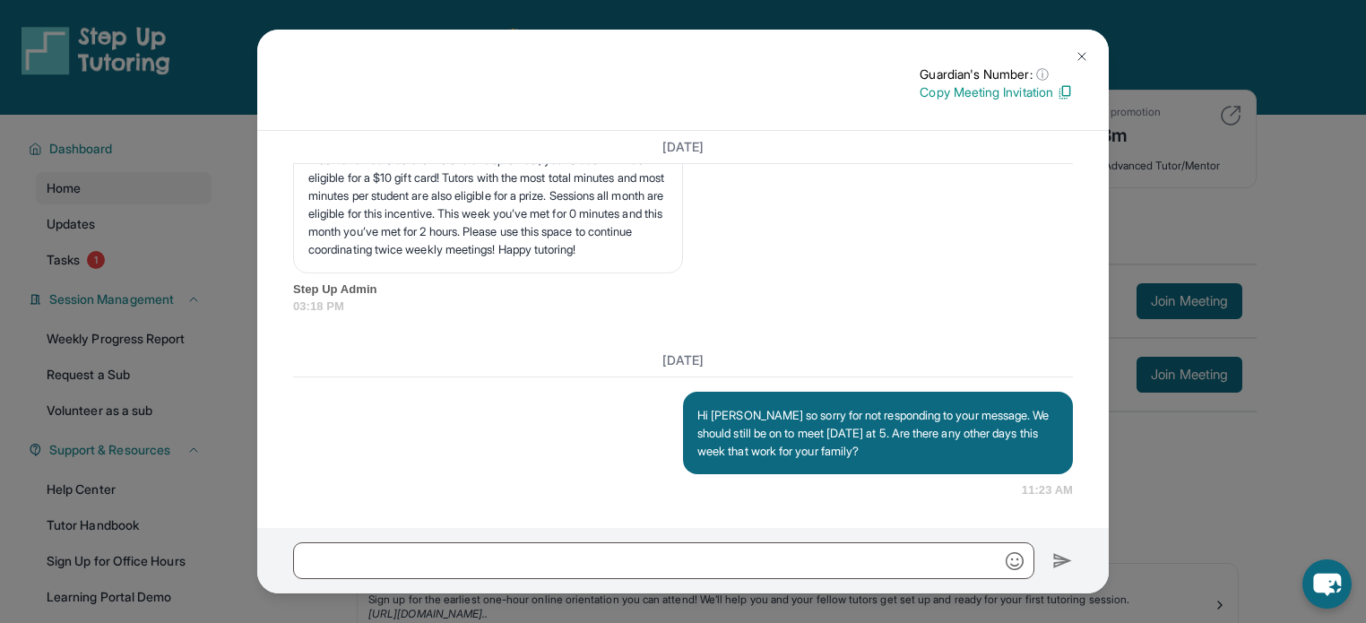
click at [1075, 57] on img at bounding box center [1082, 56] width 14 height 14
